Goal: Task Accomplishment & Management: Manage account settings

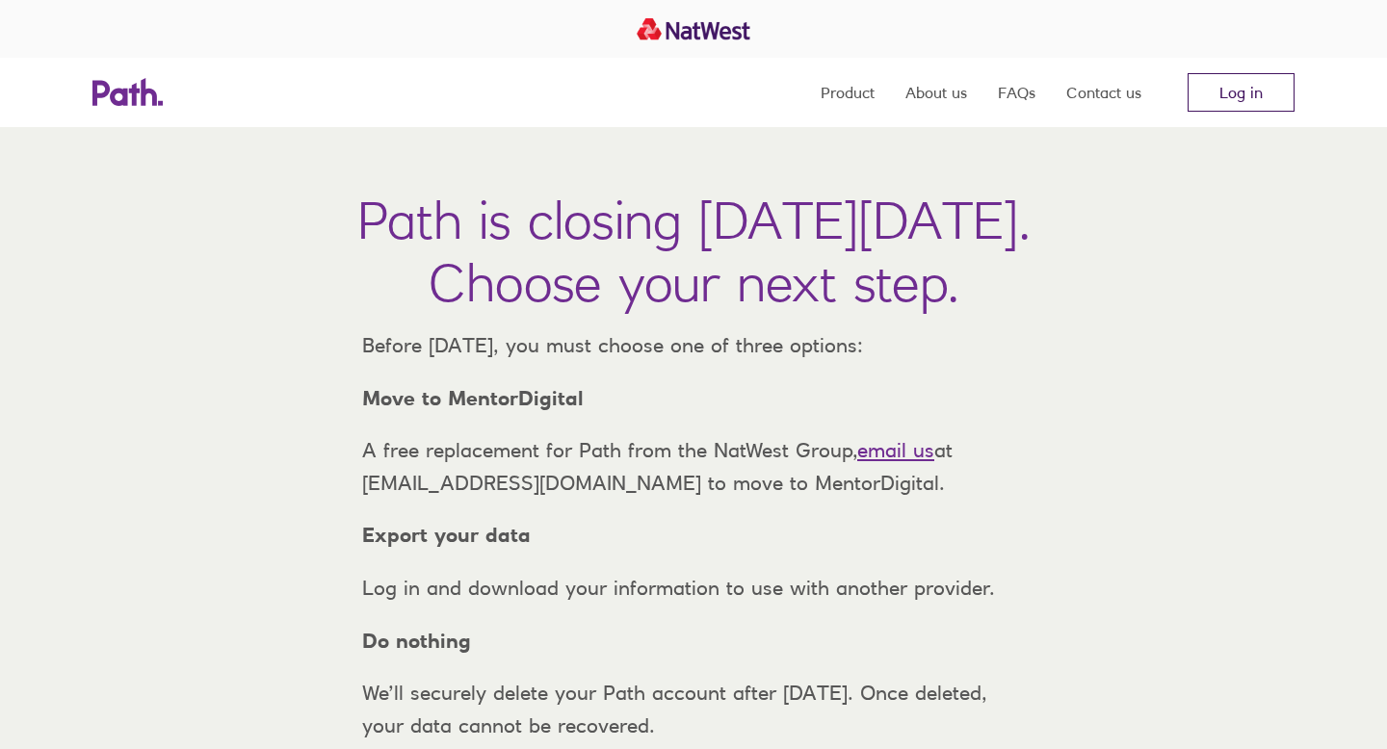
click at [1269, 94] on link "Log in" at bounding box center [1241, 92] width 107 height 39
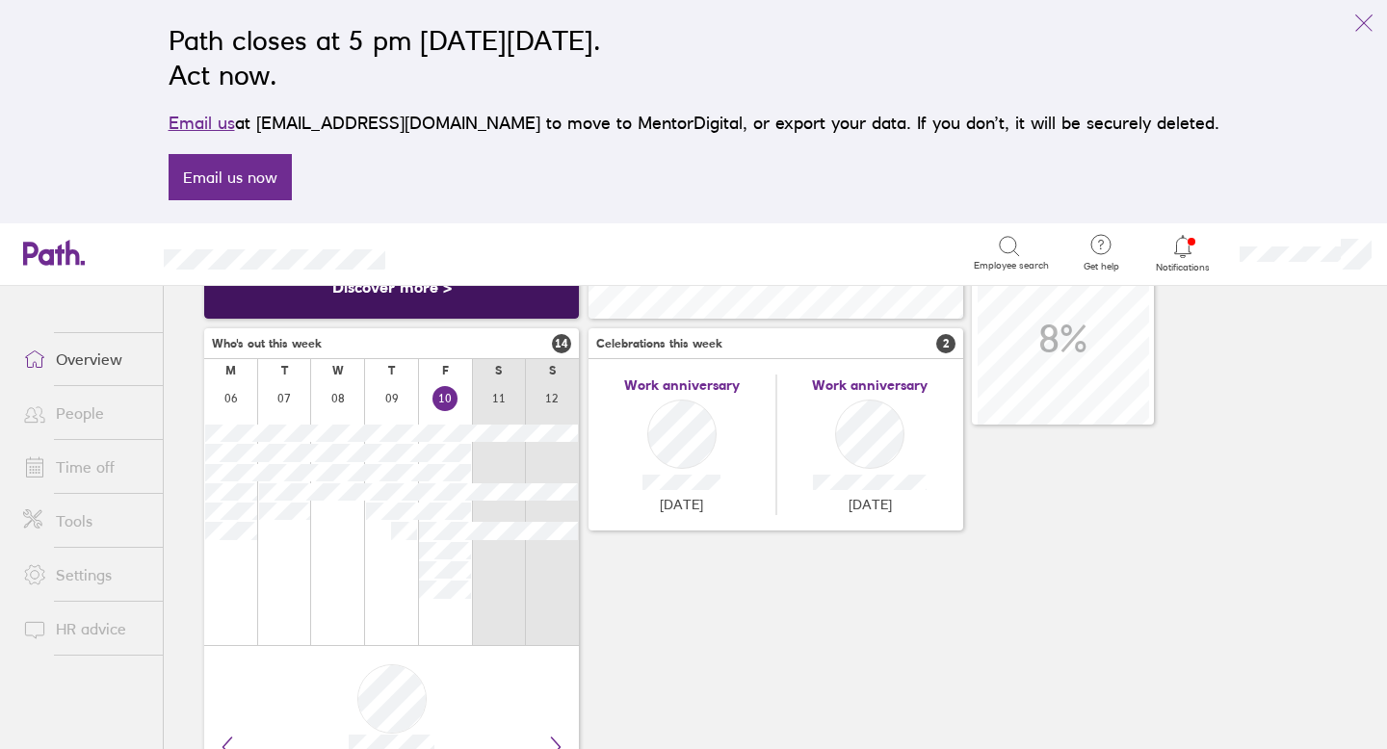
scroll to position [244, 0]
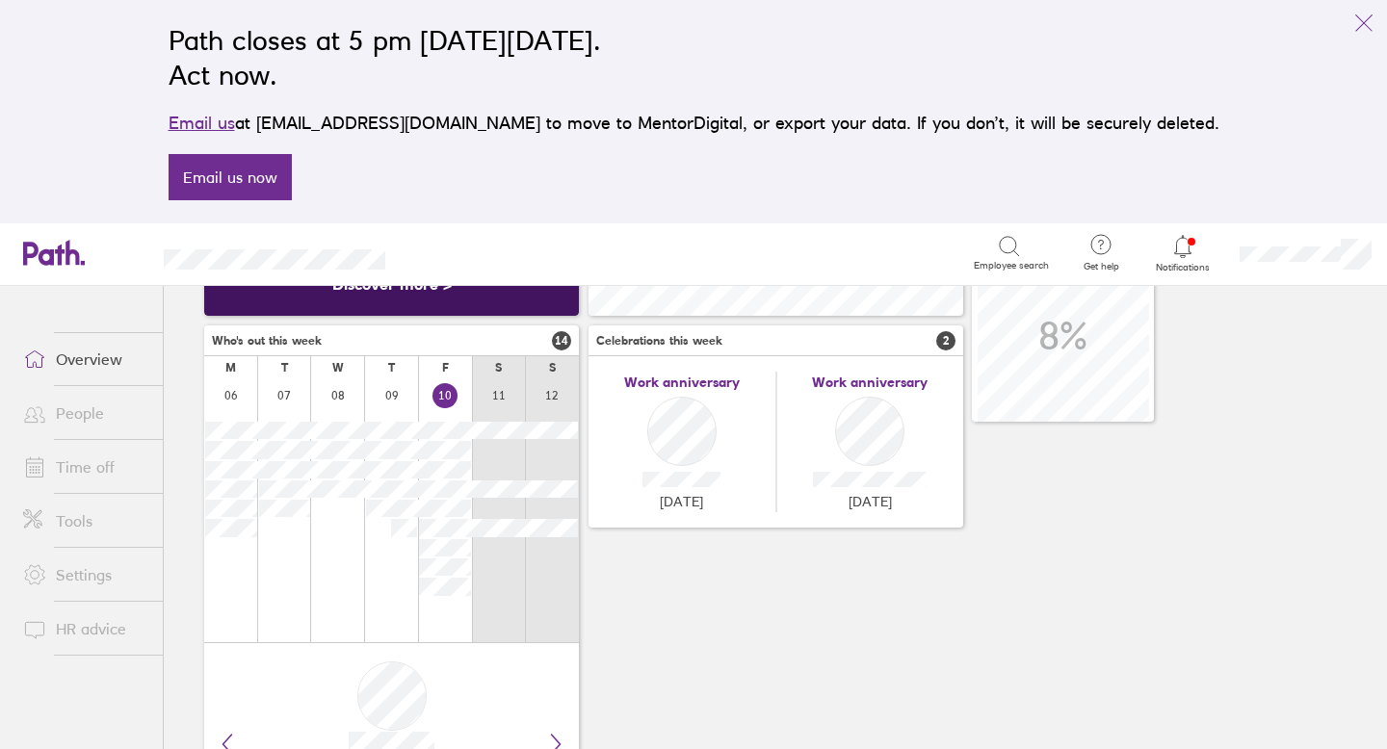
click at [1186, 242] on icon at bounding box center [1182, 246] width 23 height 23
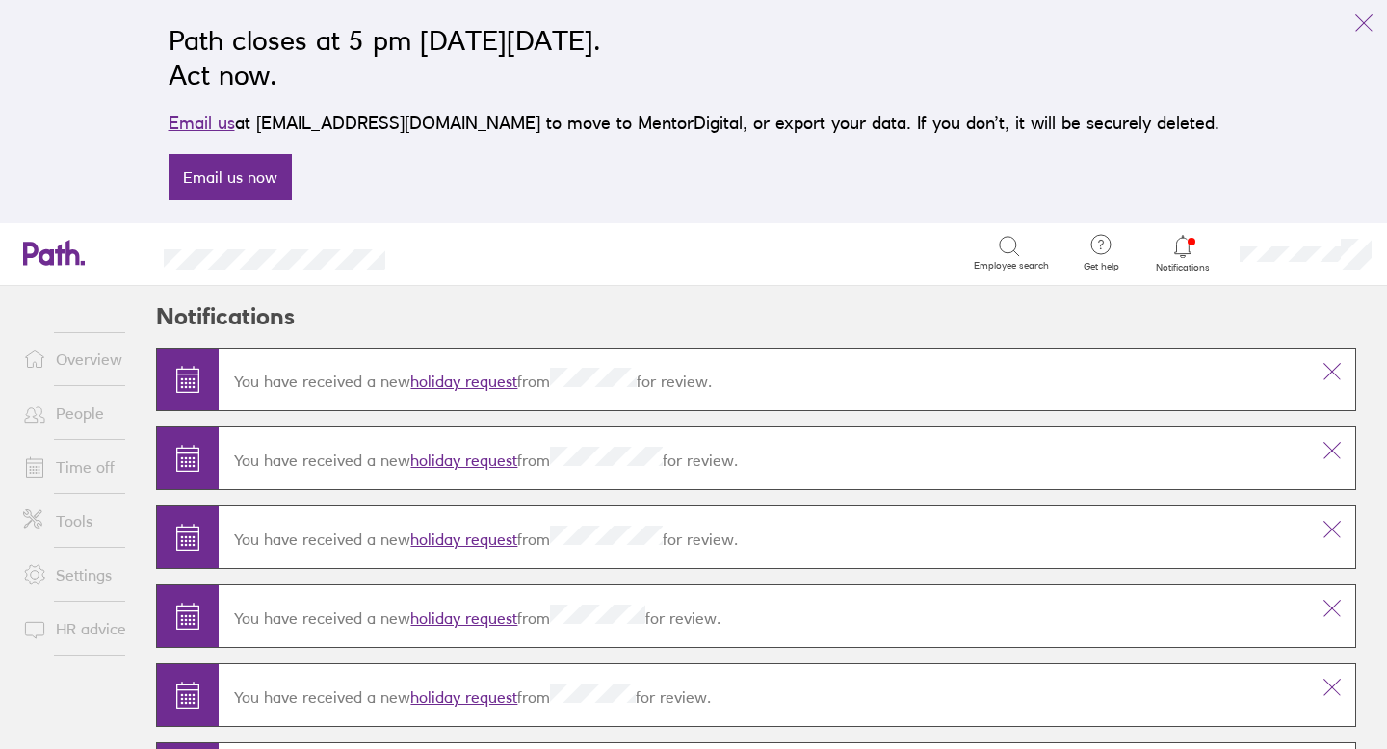
click at [463, 379] on link "holiday request" at bounding box center [463, 381] width 107 height 19
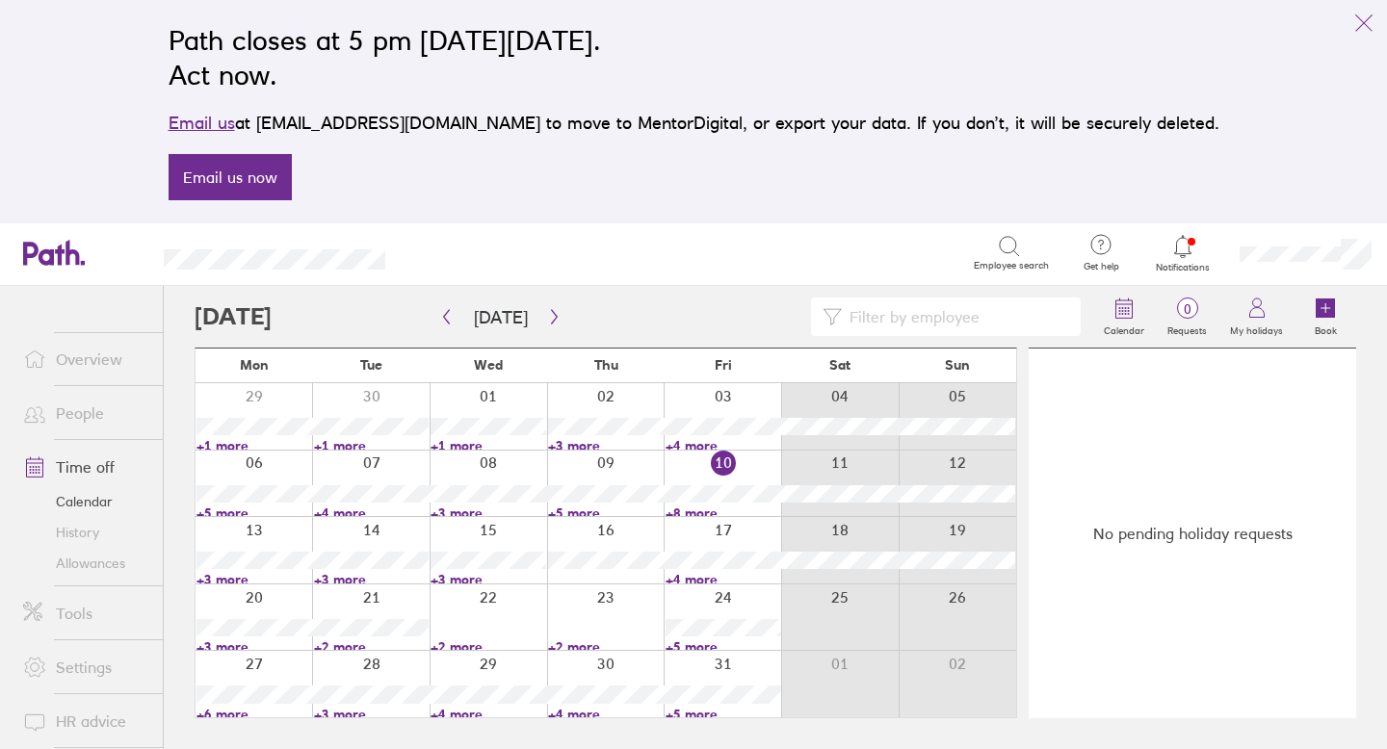
click at [81, 560] on link "Allowances" at bounding box center [85, 563] width 155 height 31
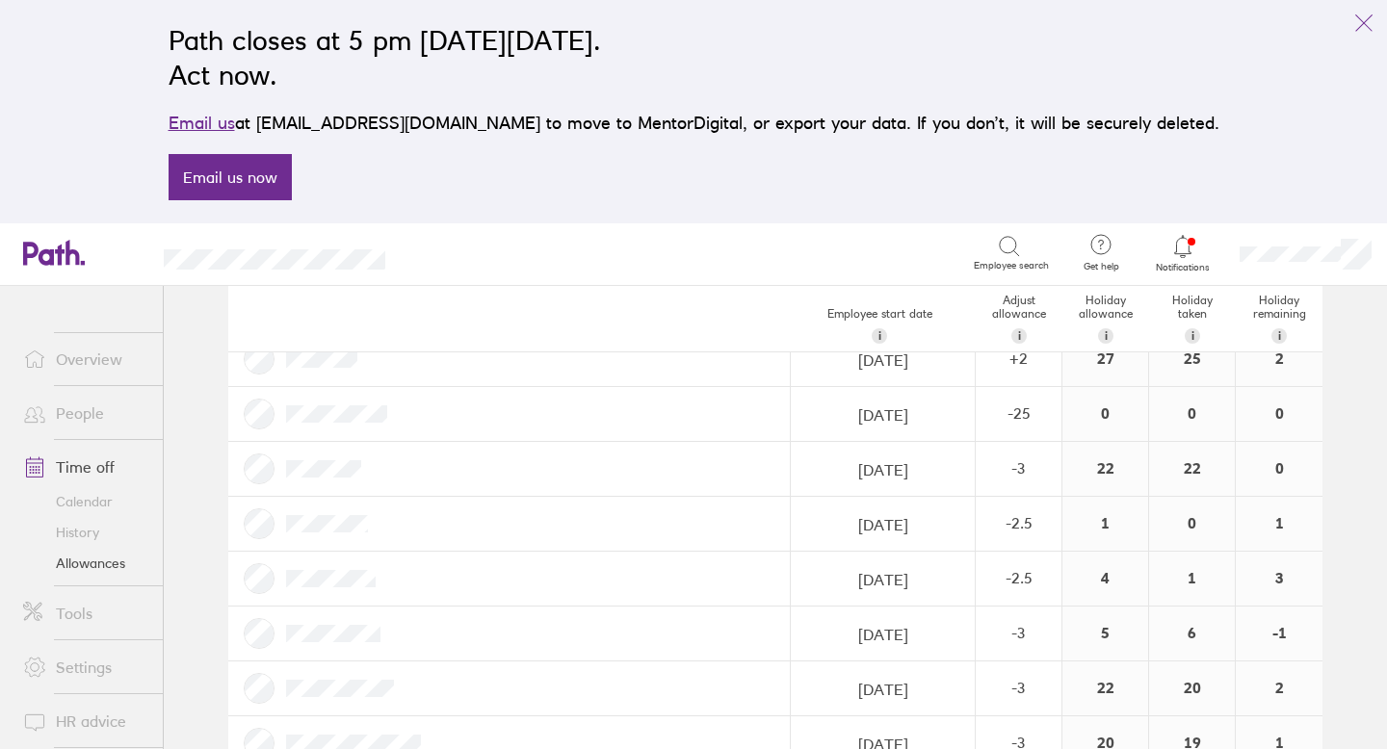
scroll to position [2369, 0]
click at [93, 563] on link "Allowances" at bounding box center [85, 563] width 155 height 31
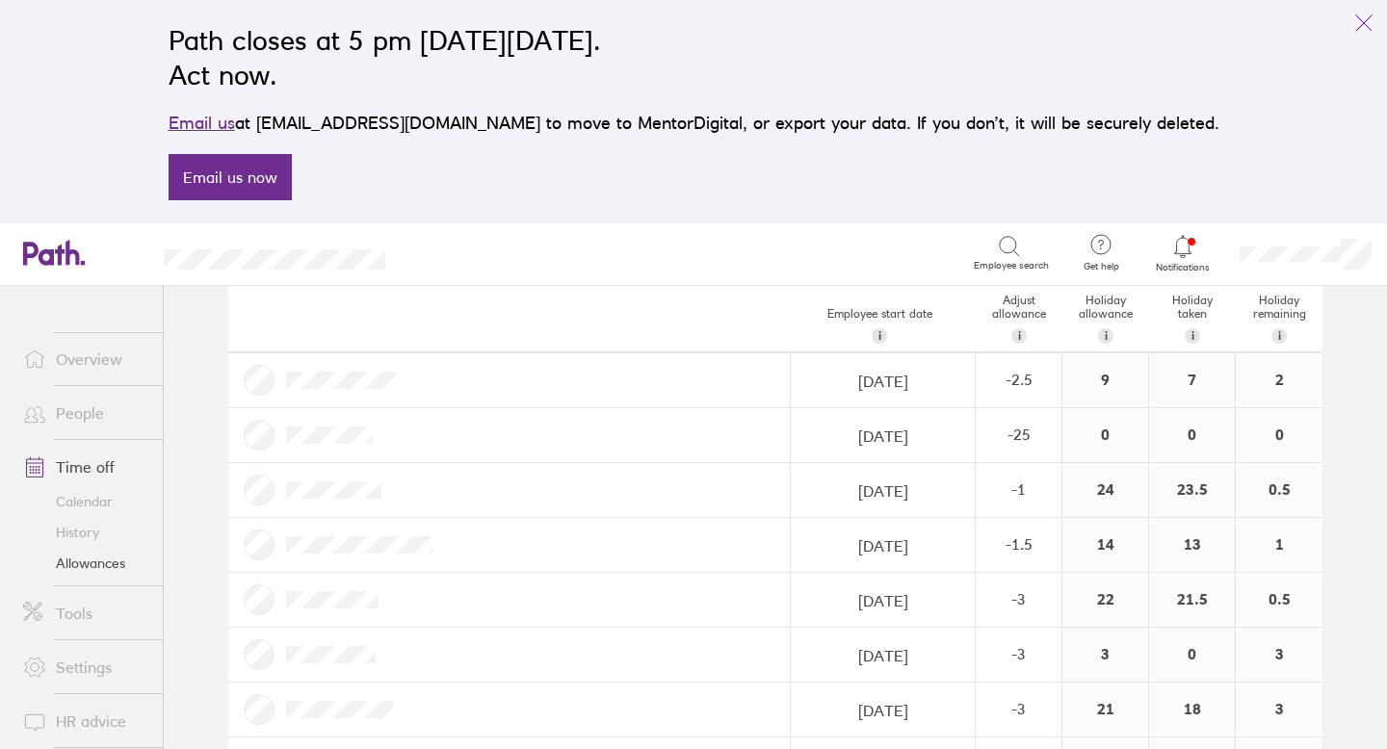
scroll to position [1065, 0]
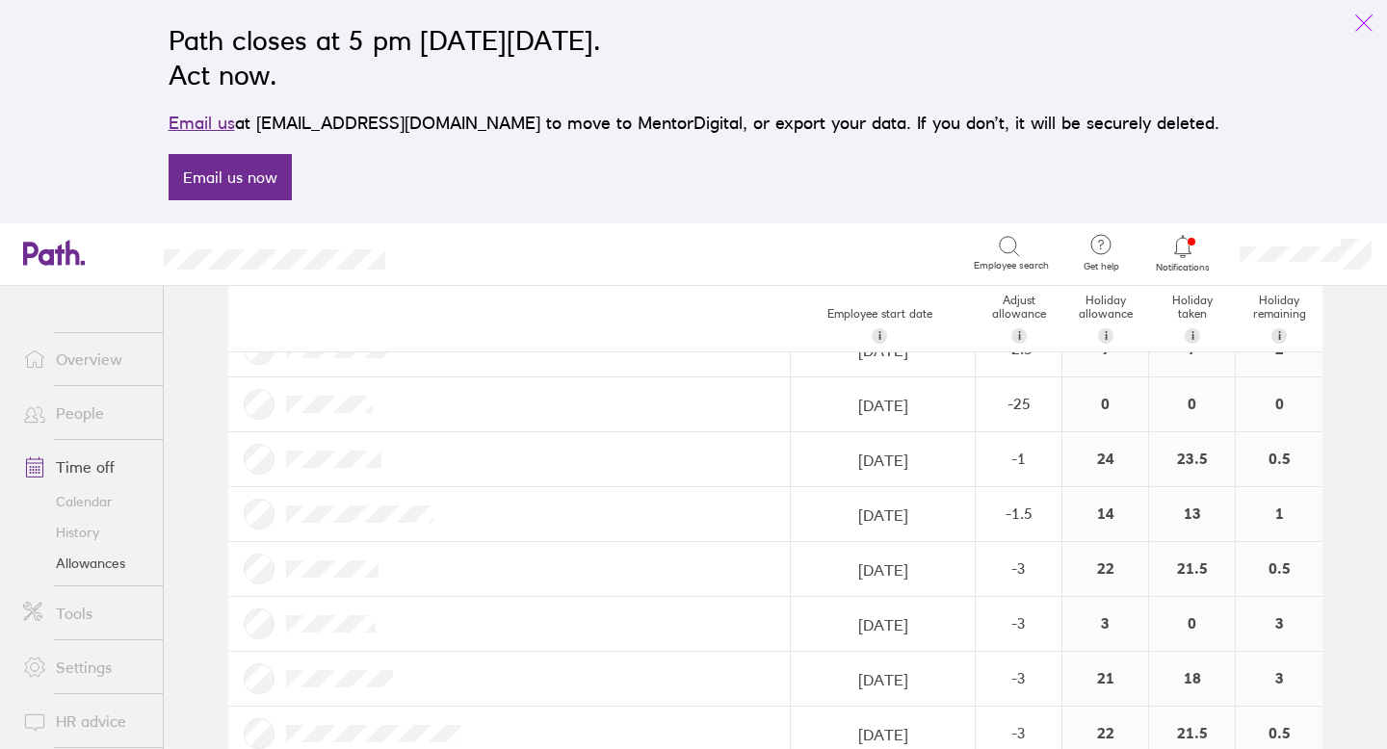
click at [1370, 15] on icon "link" at bounding box center [1363, 23] width 23 height 23
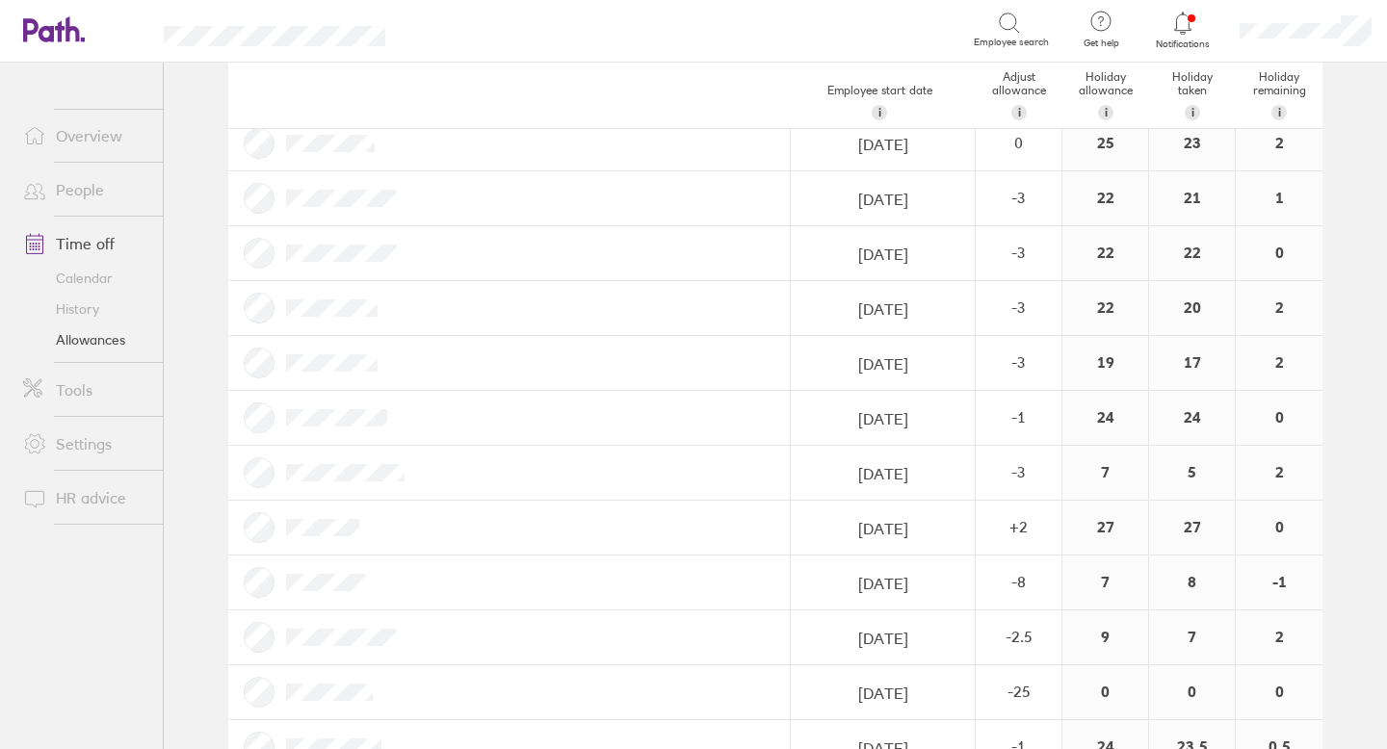
scroll to position [0, 0]
